Goal: Book appointment/travel/reservation

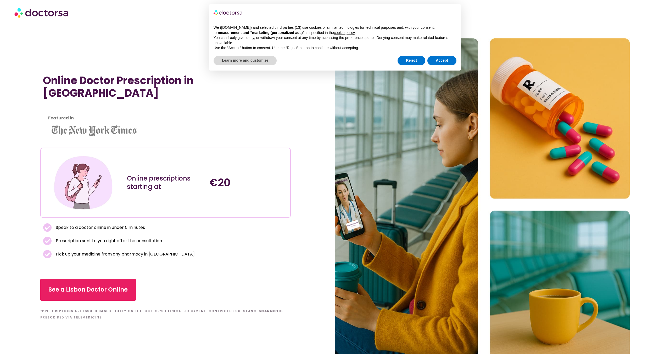
click at [7, 172] on section "Online Doctor Prescription in [GEOGRAPHIC_DATA] Featured in Online prescription…" at bounding box center [335, 204] width 670 height 333
click at [106, 287] on span "See a Lisbon Doctor Online" at bounding box center [87, 290] width 71 height 8
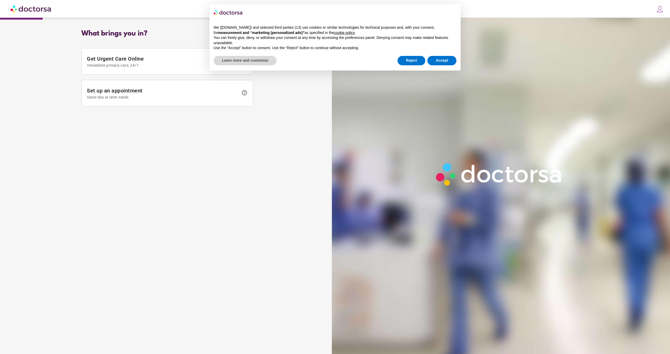
click at [239, 146] on div "What brings you in? Get Urgent Care Online Immediate primary care, 24/7 help Se…" at bounding box center [167, 184] width 329 height 317
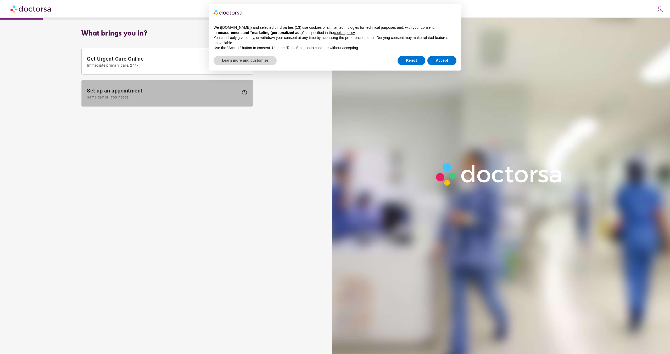
click at [120, 99] on span "Same day or later needs" at bounding box center [163, 97] width 152 height 4
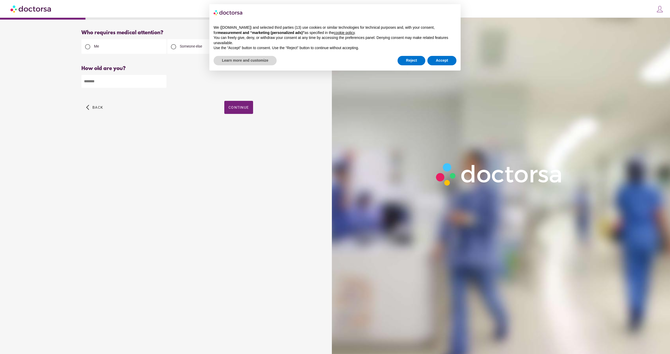
click at [123, 83] on input "number" at bounding box center [123, 81] width 85 height 13
type input "**"
click at [126, 194] on div "What brings you in? Get Urgent Care Online Immediate primary care, 24/7 help Se…" at bounding box center [167, 184] width 329 height 317
click at [234, 103] on span "button" at bounding box center [238, 107] width 29 height 13
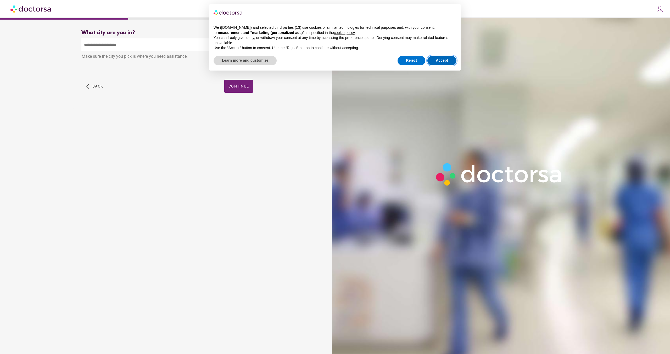
click at [439, 60] on button "Accept" at bounding box center [441, 60] width 29 height 9
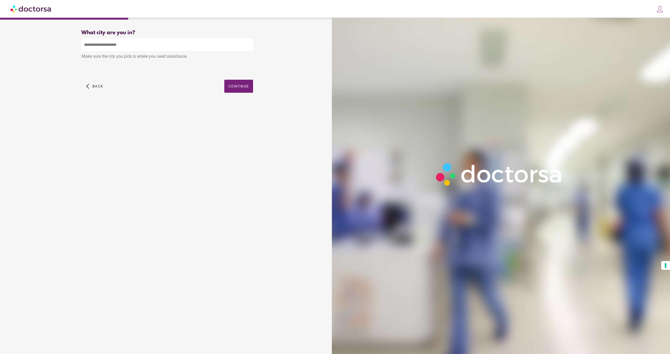
click at [140, 48] on input "text" at bounding box center [167, 44] width 172 height 13
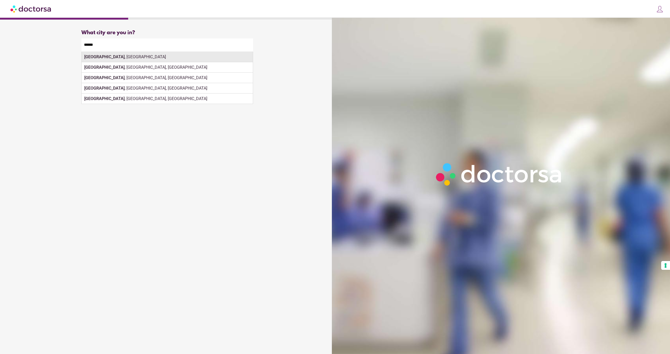
click at [176, 61] on div "Lisbon , Portugal" at bounding box center [167, 57] width 171 height 10
type input "**********"
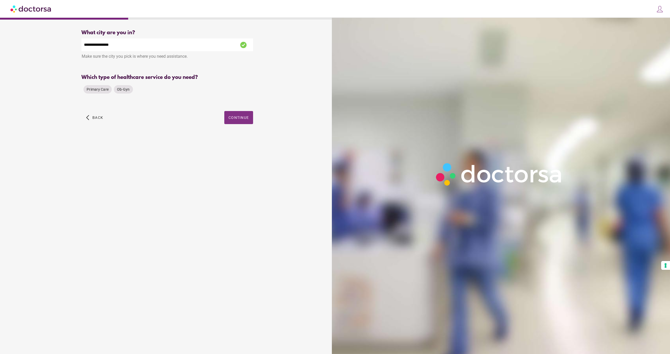
click at [234, 87] on div "Primary Care Ob-Gyn" at bounding box center [167, 89] width 172 height 13
drag, startPoint x: 99, startPoint y: 90, endPoint x: 108, endPoint y: 92, distance: 9.0
click at [99, 90] on span "Primary Care" at bounding box center [98, 89] width 22 height 4
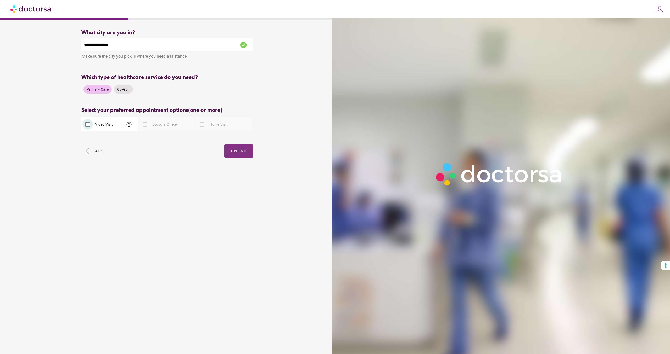
click at [244, 152] on span "Continue" at bounding box center [238, 151] width 20 height 4
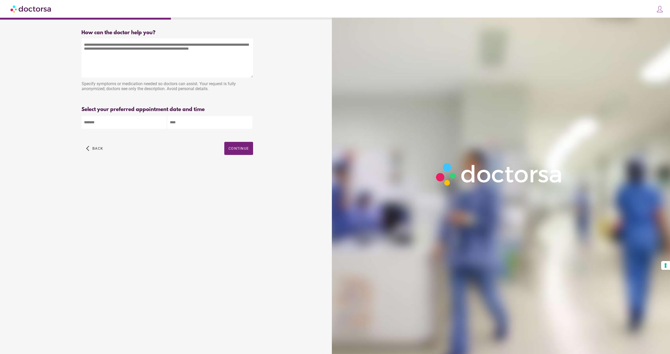
click at [132, 59] on textarea at bounding box center [167, 57] width 172 height 39
paste textarea "**********"
type textarea "**********"
click at [157, 188] on div "What brings you in? Get Urgent Care Online Immediate primary care, 24/7 help Se…" at bounding box center [167, 184] width 329 height 317
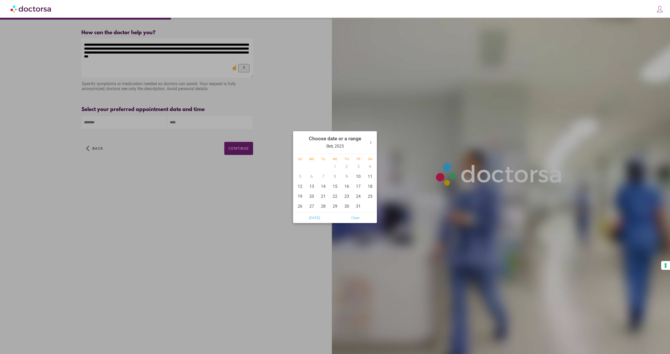
click at [105, 122] on input "text" at bounding box center [123, 122] width 85 height 13
click at [346, 176] on div "9" at bounding box center [347, 177] width 12 height 10
type input "******"
drag, startPoint x: 163, startPoint y: 157, endPoint x: 176, endPoint y: 133, distance: 27.1
click at [164, 157] on div at bounding box center [335, 177] width 670 height 354
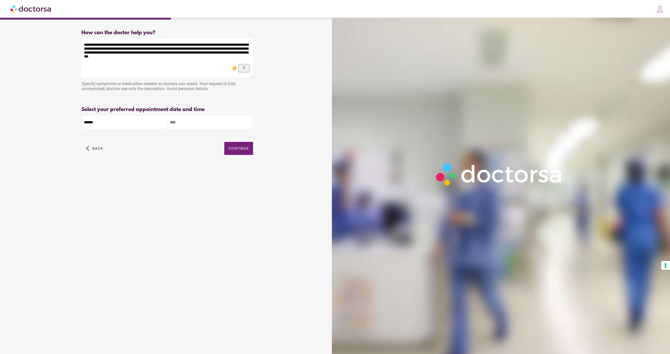
click at [179, 115] on body "**********" at bounding box center [335, 177] width 670 height 354
click at [180, 119] on input "text" at bounding box center [209, 122] width 85 height 13
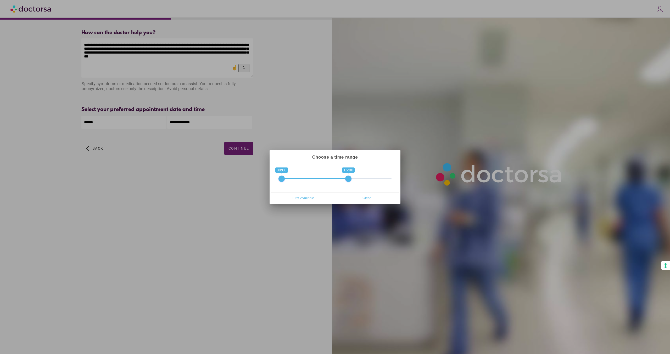
drag, startPoint x: 389, startPoint y: 178, endPoint x: 348, endPoint y: 180, distance: 41.4
click at [348, 180] on span at bounding box center [348, 179] width 6 height 6
drag, startPoint x: 281, startPoint y: 179, endPoint x: 341, endPoint y: 180, distance: 60.2
click at [341, 180] on span at bounding box center [344, 179] width 6 height 6
drag, startPoint x: 349, startPoint y: 179, endPoint x: 355, endPoint y: 179, distance: 5.8
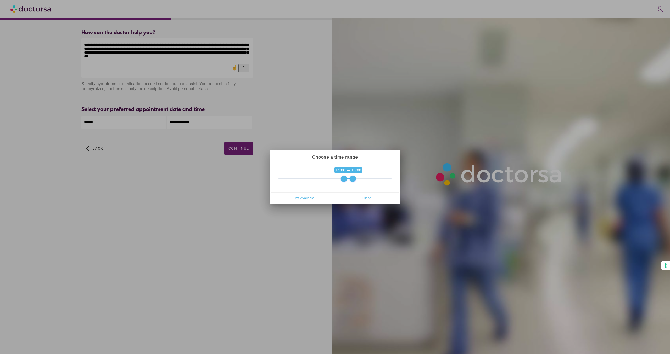
click at [355, 179] on span at bounding box center [352, 179] width 6 height 6
click at [357, 179] on span at bounding box center [357, 179] width 6 height 6
type input "**********"
drag, startPoint x: 343, startPoint y: 179, endPoint x: 346, endPoint y: 179, distance: 2.6
click at [346, 179] on span at bounding box center [348, 179] width 6 height 6
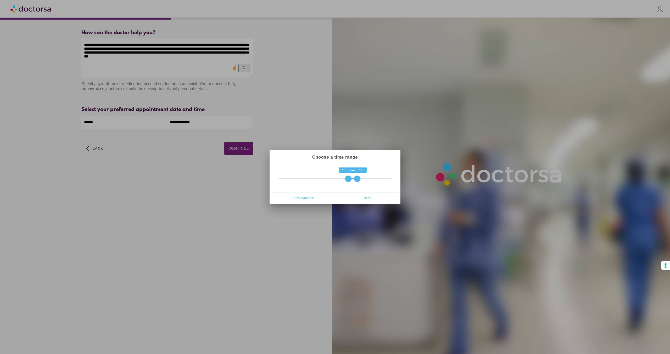
click at [282, 237] on div at bounding box center [335, 177] width 670 height 354
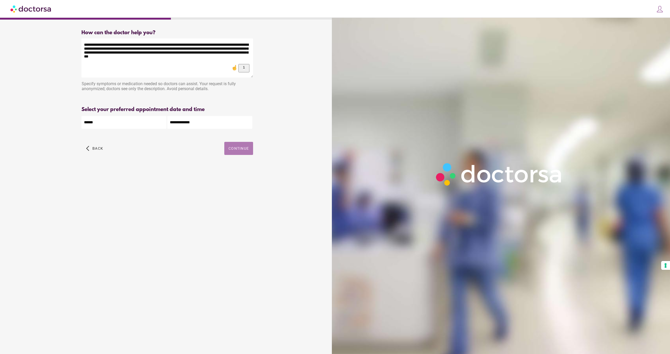
click at [235, 153] on span "button" at bounding box center [238, 148] width 29 height 13
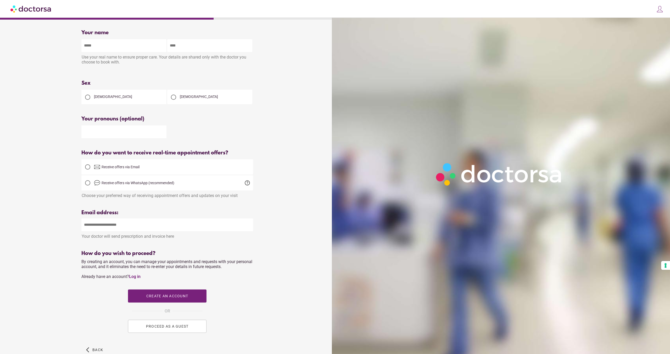
click at [113, 42] on input "text" at bounding box center [123, 45] width 85 height 13
type input "*"
drag, startPoint x: 106, startPoint y: 47, endPoint x: 0, endPoint y: 47, distance: 106.5
click at [81, 47] on input "**********" at bounding box center [123, 45] width 85 height 13
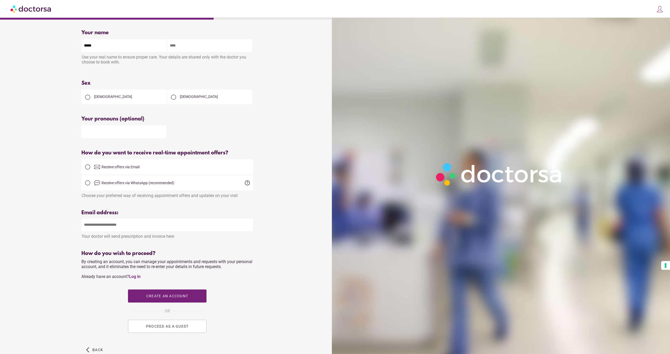
type input "*****"
type input "****"
click at [173, 98] on div at bounding box center [173, 97] width 5 height 5
click at [161, 185] on span "Receive offers via WhatsApp (recommended)" at bounding box center [137, 183] width 73 height 4
click at [117, 226] on input "email" at bounding box center [167, 225] width 172 height 13
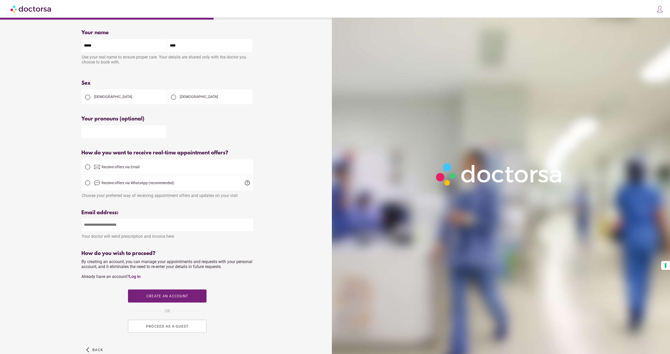
click at [87, 169] on div at bounding box center [87, 167] width 5 height 5
click at [106, 224] on input "email" at bounding box center [167, 225] width 172 height 13
type input "**********"
click at [58, 202] on div "Your name Patient's name ***** **** Use your real name to ensure proper care. Y…" at bounding box center [167, 199] width 329 height 347
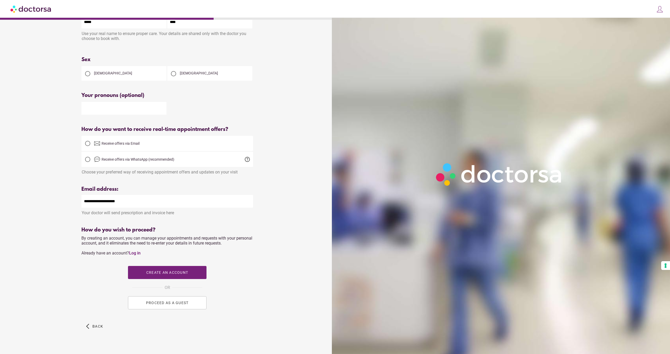
scroll to position [27, 0]
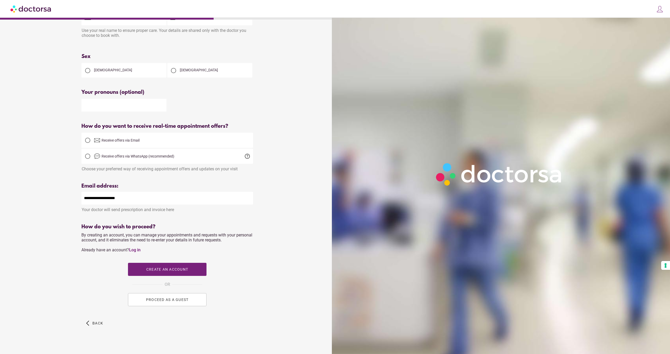
click at [164, 301] on span "PROCEED AS A GUEST" at bounding box center [167, 300] width 43 height 4
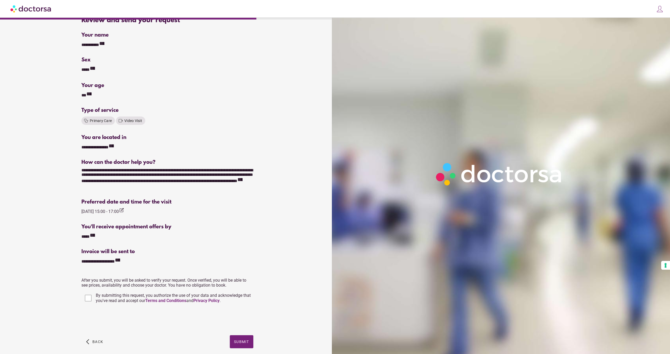
scroll to position [37, 0]
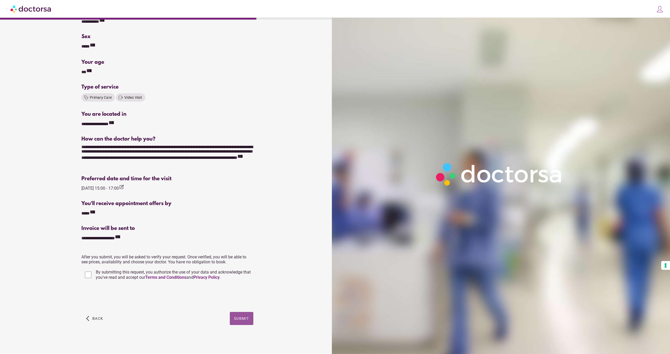
drag, startPoint x: 251, startPoint y: 323, endPoint x: 260, endPoint y: 294, distance: 30.3
click at [251, 323] on span "button" at bounding box center [242, 318] width 24 height 13
click at [241, 335] on span "Submit" at bounding box center [241, 337] width 15 height 4
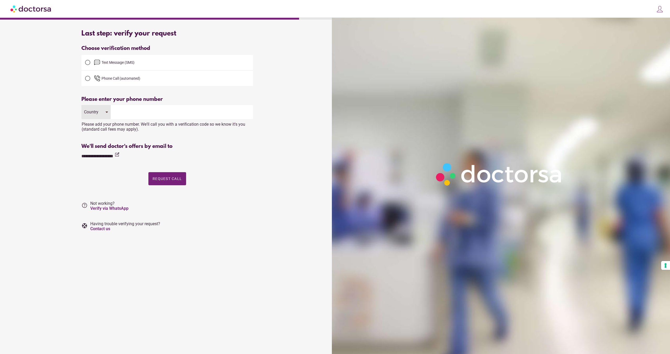
click at [85, 61] on div at bounding box center [87, 62] width 5 height 5
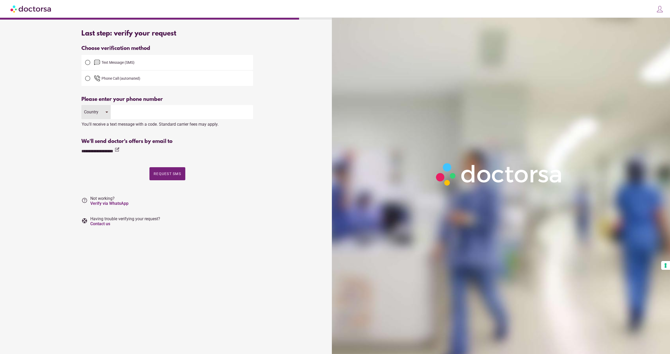
click at [144, 112] on input "tel" at bounding box center [182, 112] width 142 height 14
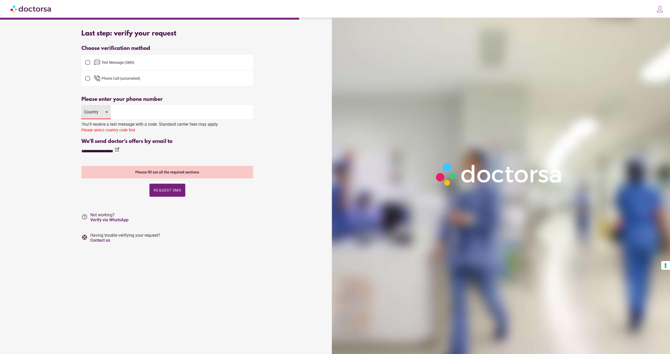
click at [84, 112] on div "Country" at bounding box center [92, 112] width 16 height 5
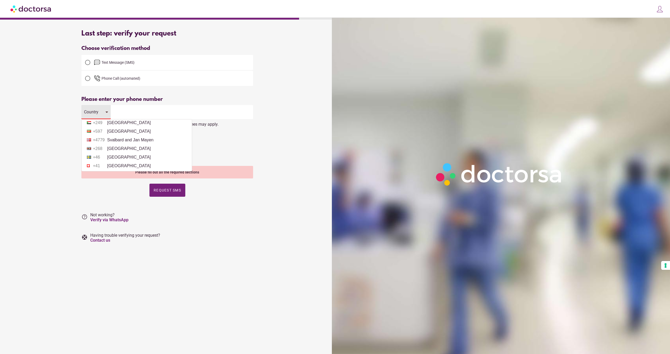
scroll to position [1800, 0]
click at [121, 123] on li "+34 Spain" at bounding box center [136, 122] width 105 height 8
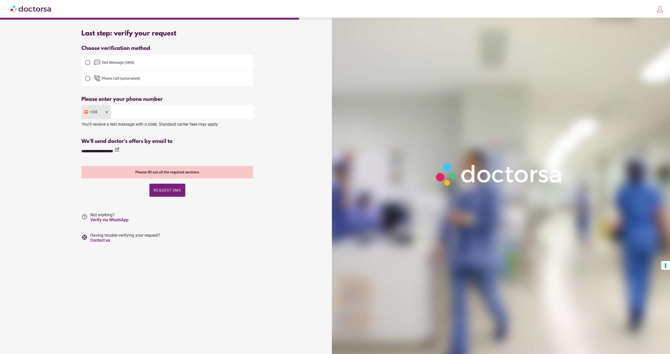
click at [125, 116] on input "tel" at bounding box center [182, 112] width 142 height 14
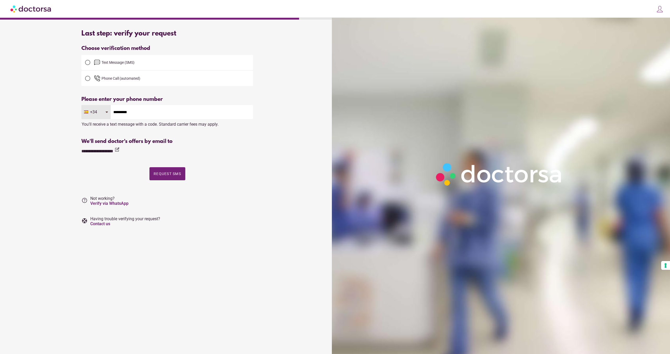
type input "*********"
click at [15, 105] on div "Last step: verify your request Tap on the button below to open WhatsApp and ver…" at bounding box center [167, 130] width 329 height 209
click at [165, 174] on span "Request SMS" at bounding box center [167, 174] width 27 height 4
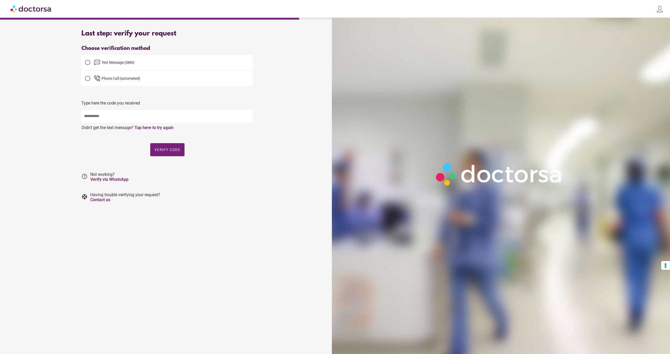
click at [137, 113] on input "text" at bounding box center [167, 116] width 172 height 13
type input "*****"
click at [169, 151] on span "Verify code" at bounding box center [167, 150] width 26 height 4
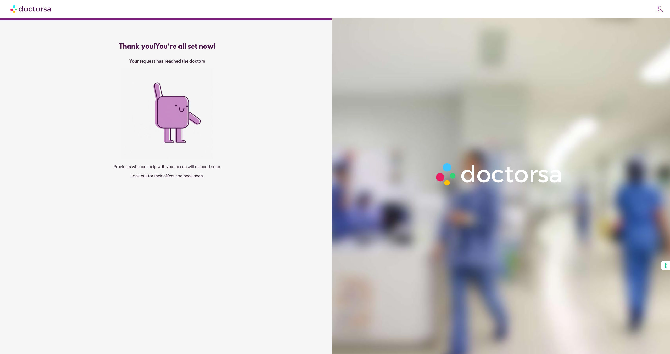
drag, startPoint x: 55, startPoint y: 8, endPoint x: 587, endPoint y: -22, distance: 532.6
